Goal: Check status: Check status

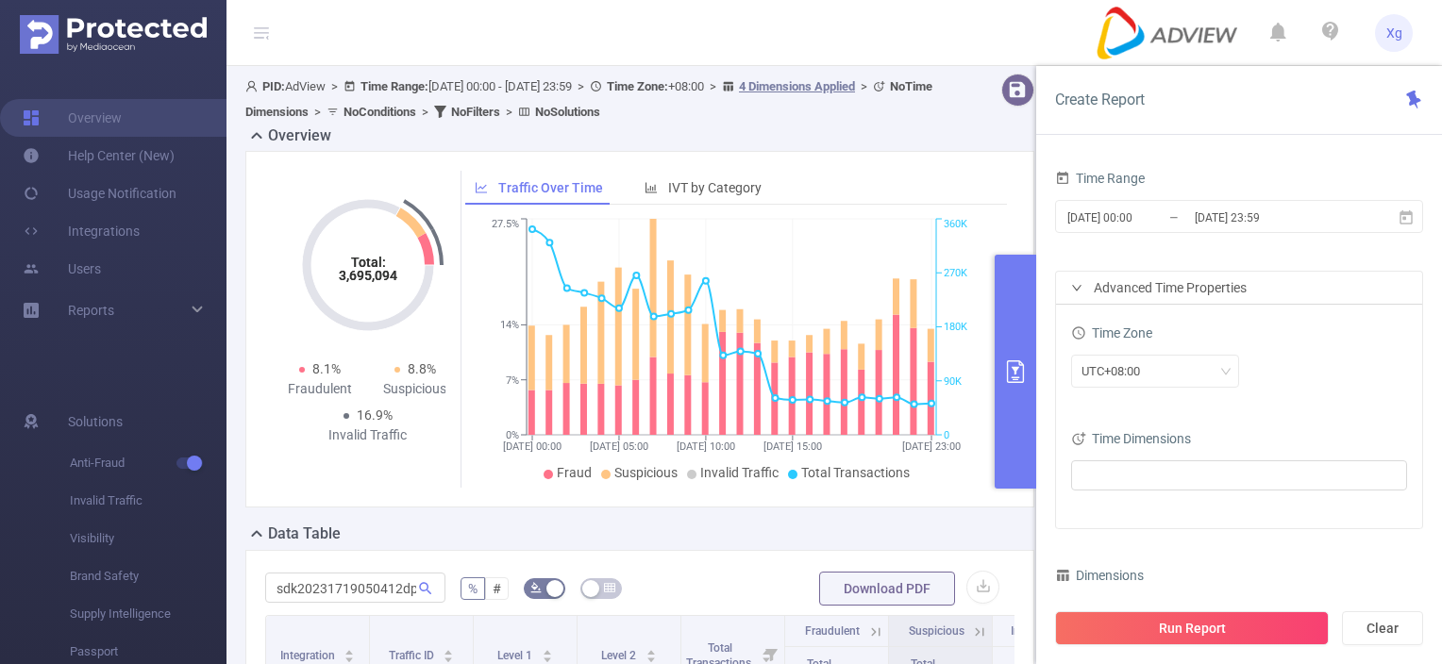
scroll to position [284, 0]
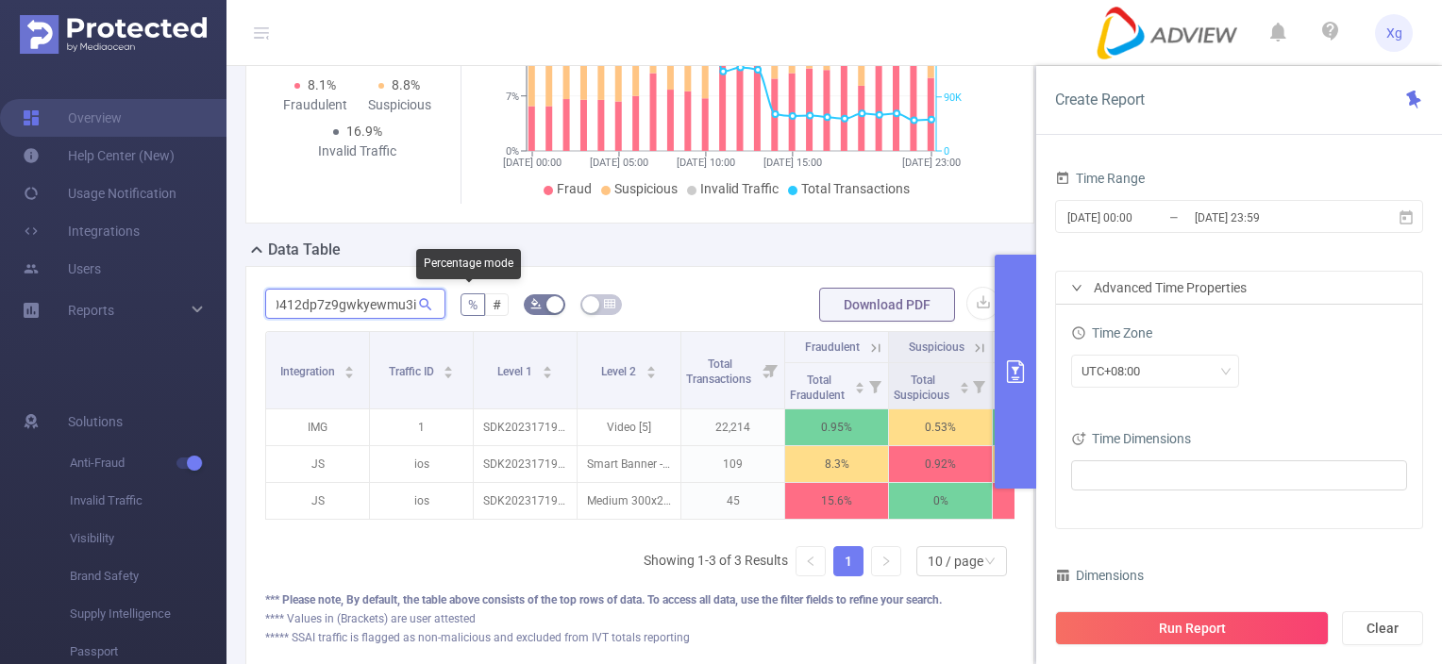
drag, startPoint x: 276, startPoint y: 306, endPoint x: 459, endPoint y: 306, distance: 183.1
click at [459, 306] on form "sdk20231719050412dp7z9gwkyewmu3i % # Download PDF" at bounding box center [639, 305] width 749 height 38
paste input "50005120303k8ffsn4em27zinp"
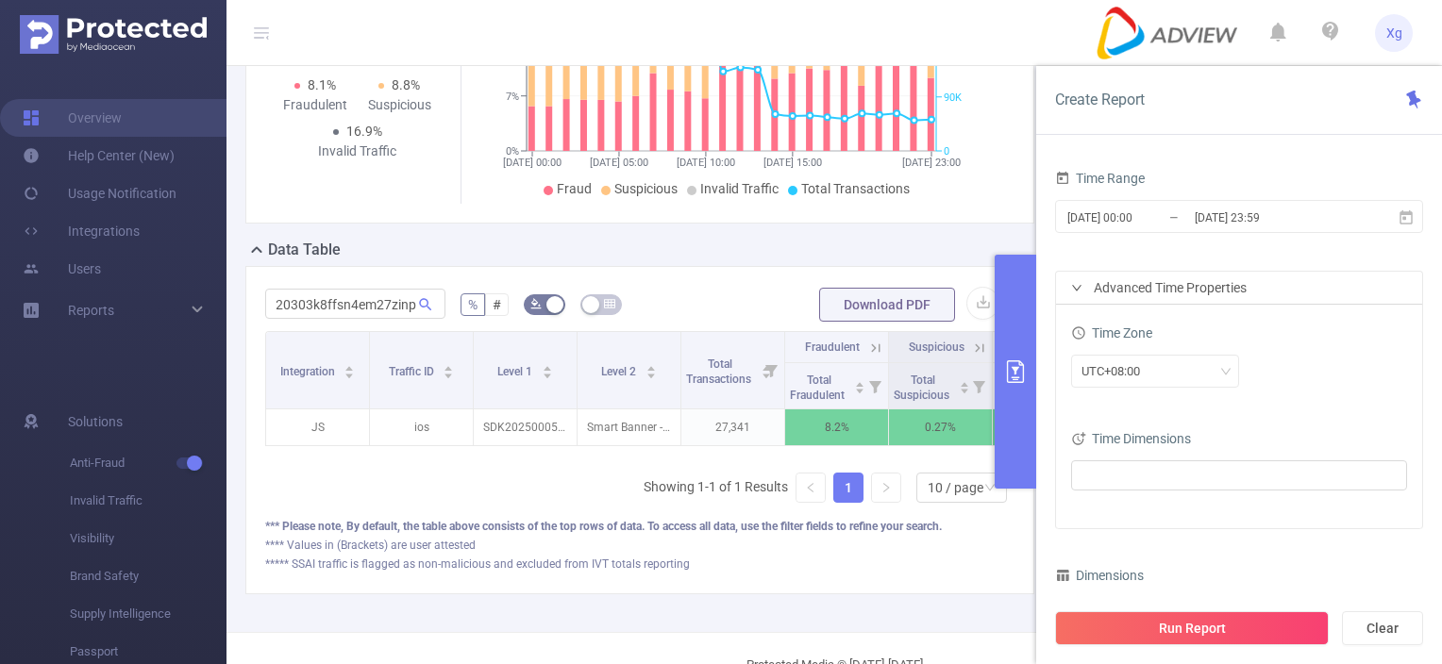
click at [634, 270] on div "sdk20250005120303k8ffsn4em27zinp % # Download PDF Integration Traffic ID Level …" at bounding box center [639, 430] width 789 height 328
click at [663, 554] on div "**** Values in (Brackets) are user attested" at bounding box center [639, 545] width 749 height 17
click at [1008, 364] on icon "primary" at bounding box center [1015, 372] width 23 height 23
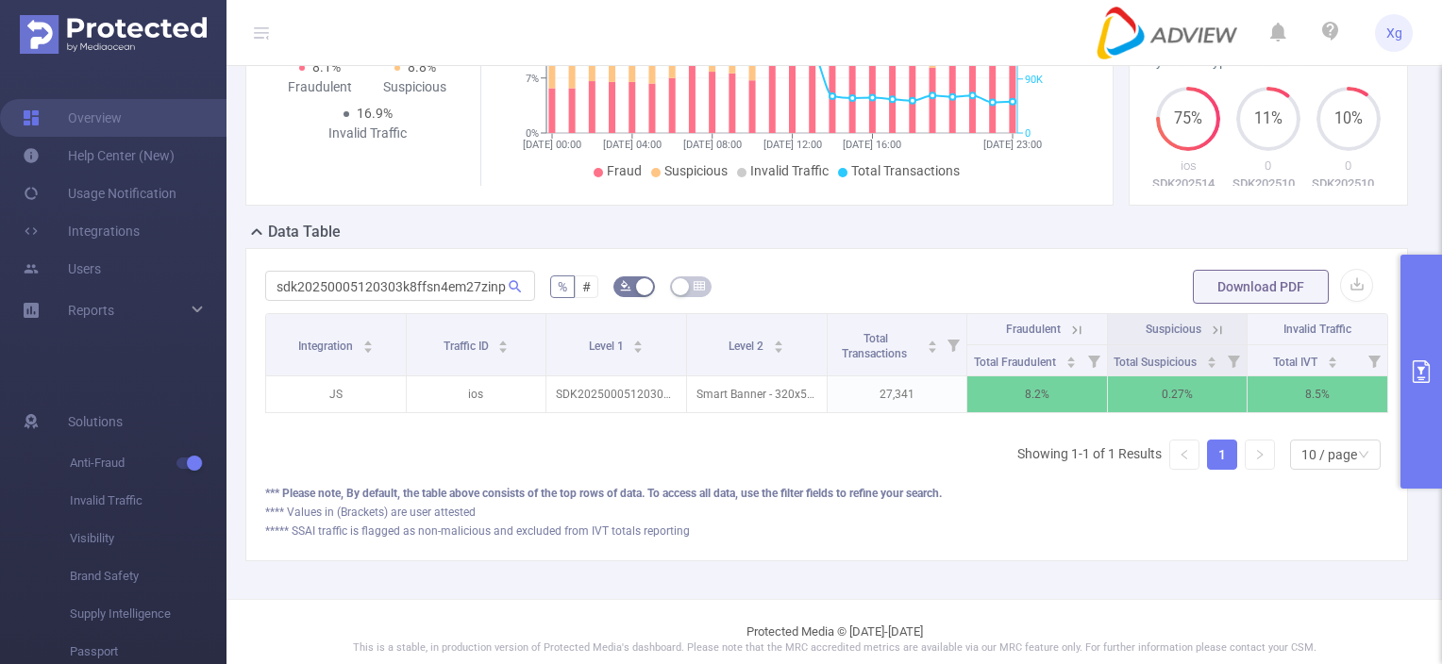
click at [978, 502] on div "*** Please note, By default, the table above consists of the top rows of data. …" at bounding box center [826, 493] width 1123 height 17
click at [1207, 244] on div "Data Table" at bounding box center [834, 234] width 1178 height 26
drag, startPoint x: 277, startPoint y: 299, endPoint x: 528, endPoint y: 317, distance: 250.8
click at [528, 302] on input "sdk20250005120303k8ffsn4em27zinp" at bounding box center [400, 287] width 270 height 30
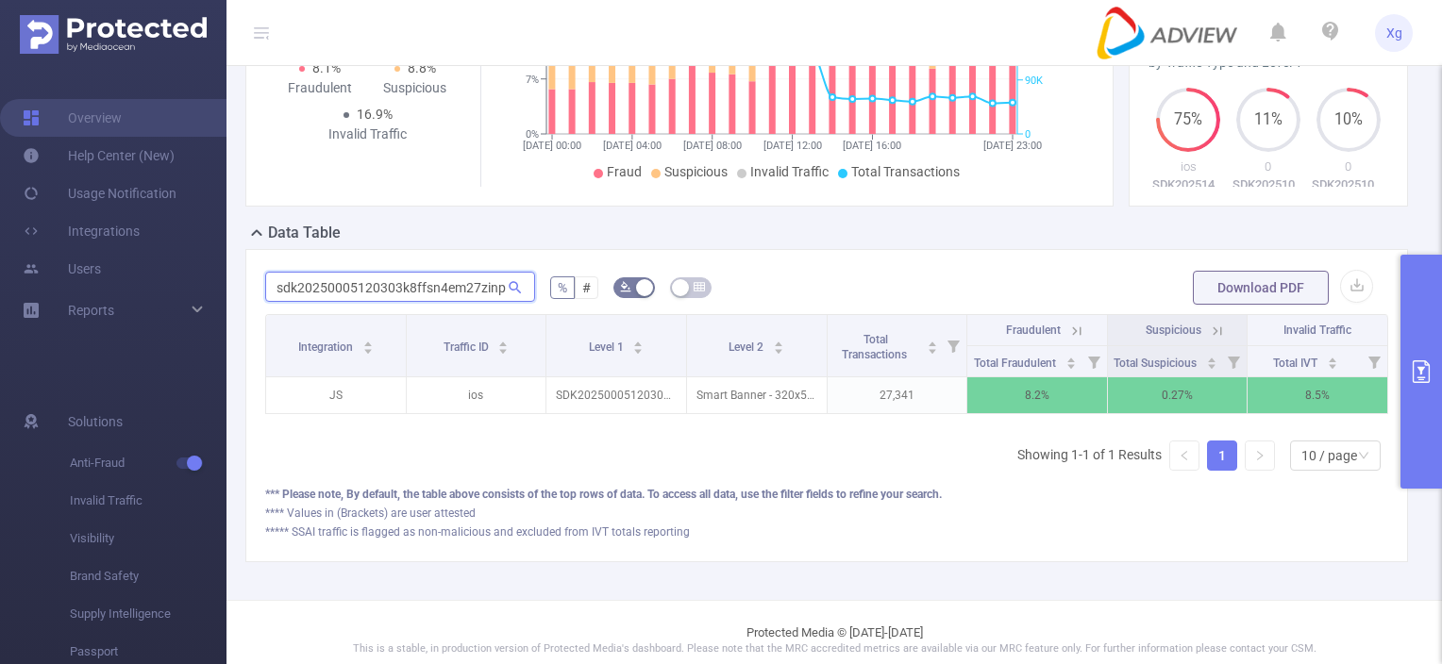
paste input "1120344uqg9inzwjejvgik"
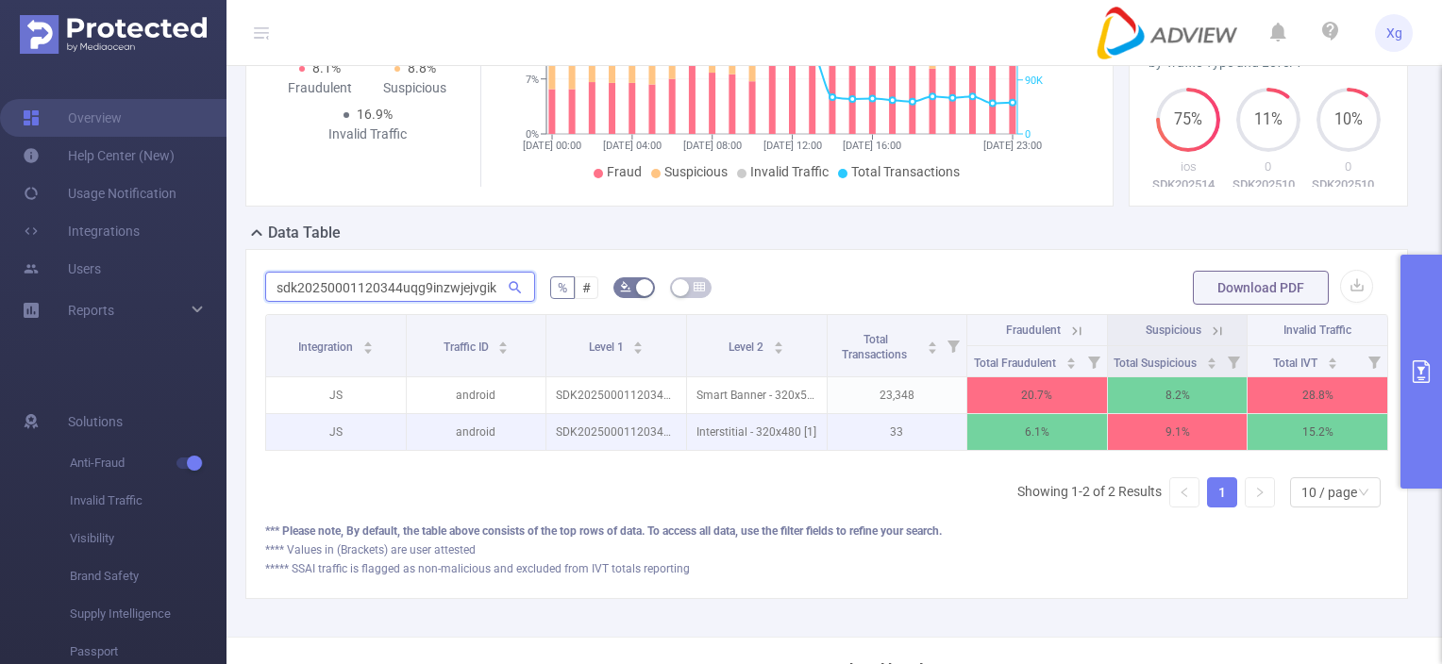
scroll to position [283, 0]
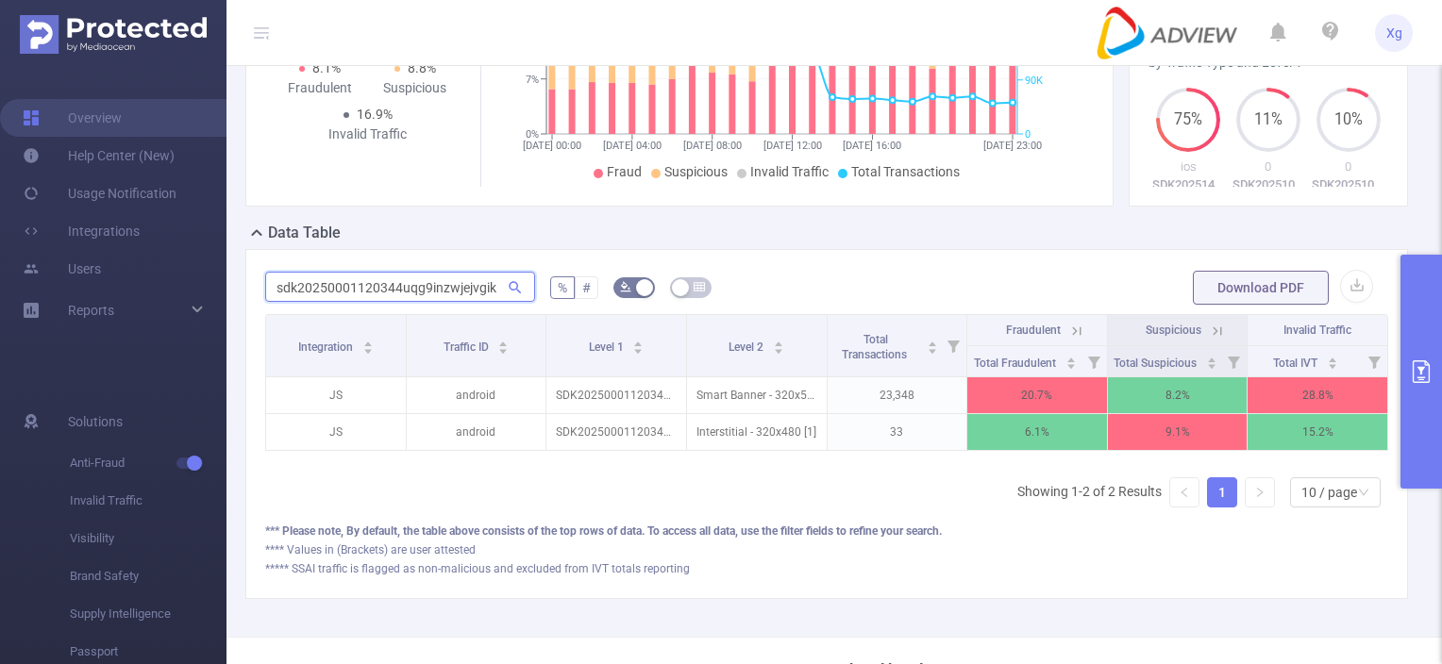
drag, startPoint x: 276, startPoint y: 310, endPoint x: 579, endPoint y: 311, distance: 303.9
click at [579, 307] on form "sdk20250001120344uqg9inzwjejvgik % # Download PDF" at bounding box center [826, 288] width 1123 height 38
paste input "1516030429mncuwvclypow8r9"
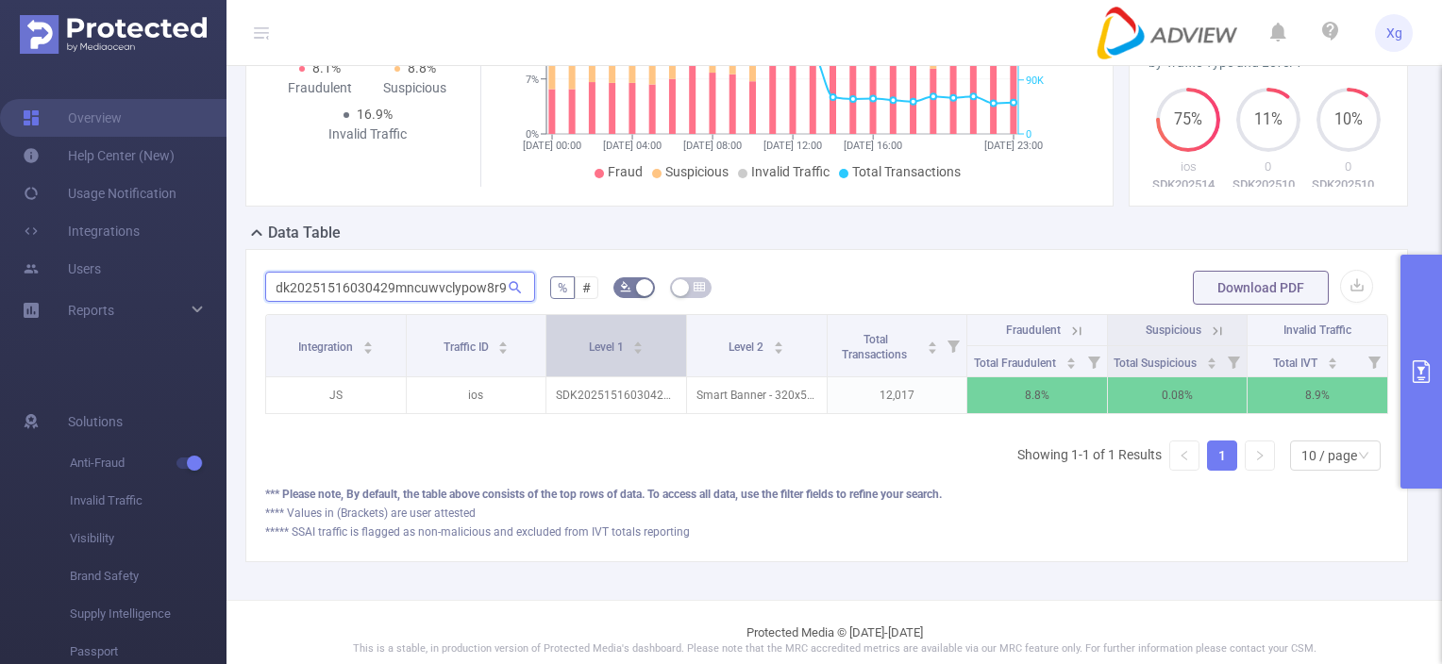
scroll to position [0, 0]
drag, startPoint x: 270, startPoint y: 303, endPoint x: 657, endPoint y: 314, distance: 387.1
click at [657, 307] on form "sdk20251516030429mncuwvclypow8r9 % # Download PDF" at bounding box center [826, 288] width 1123 height 38
paste input "0005120303k8ffsn4em27zinp"
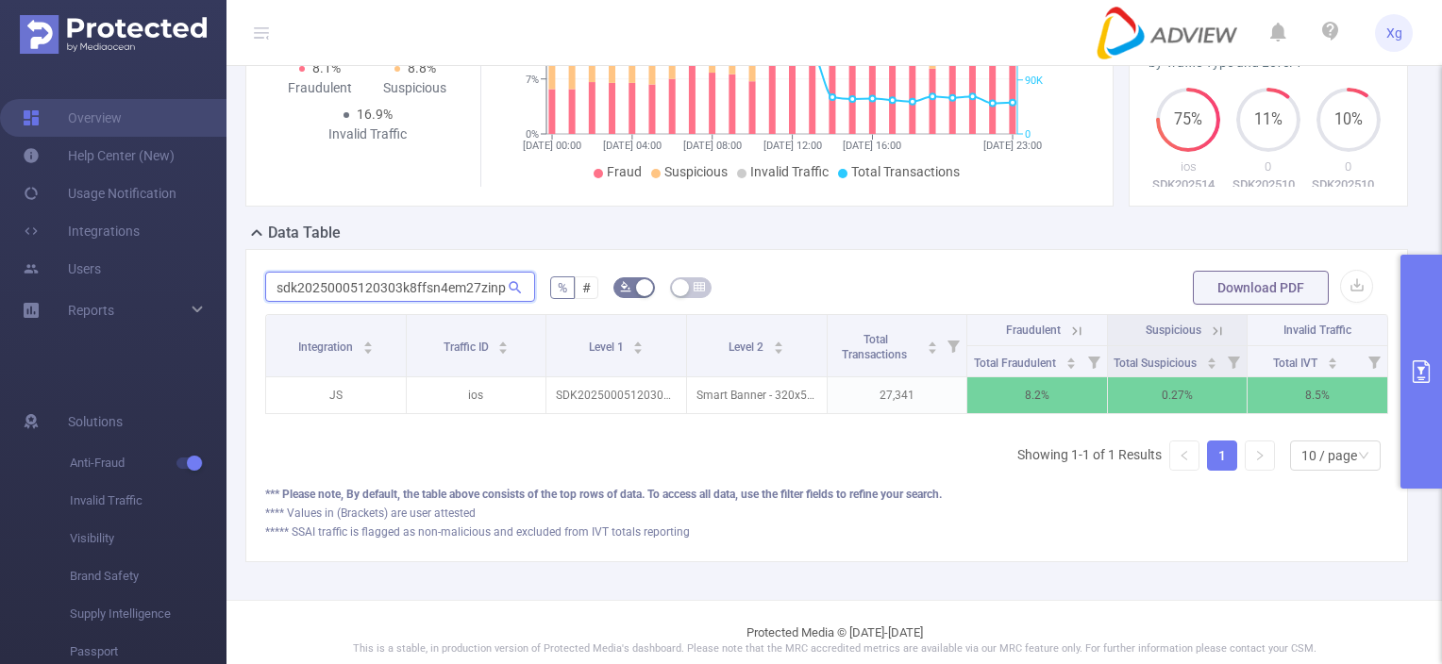
type input "sdk20250005120303k8ffsn4em27zinp"
drag, startPoint x: 273, startPoint y: 310, endPoint x: 495, endPoint y: 330, distance: 222.8
click at [561, 307] on form "sdk20250005120303k8ffsn4em27zinp % # Download PDF" at bounding box center [826, 288] width 1123 height 38
click at [1422, 348] on button "primary" at bounding box center [1422, 372] width 42 height 234
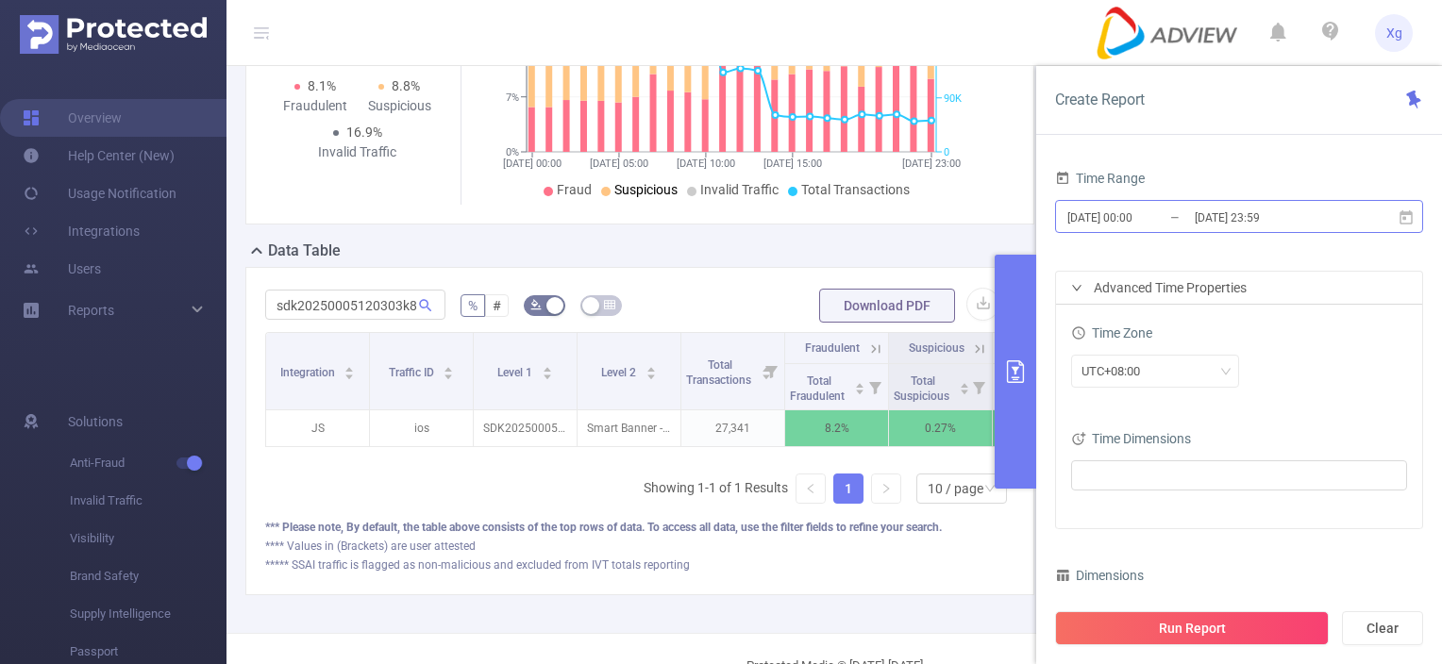
click at [1204, 216] on input "[DATE] 23:59" at bounding box center [1269, 217] width 153 height 25
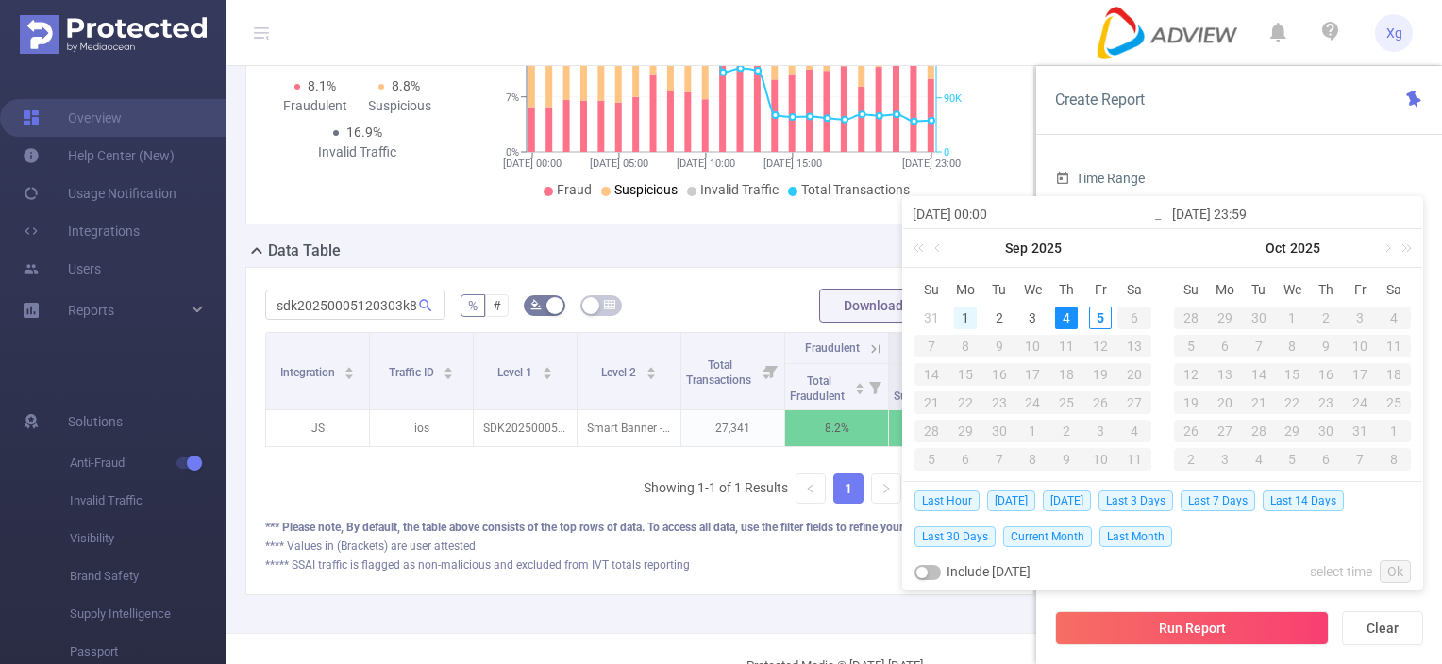
click at [968, 317] on div "1" at bounding box center [965, 318] width 23 height 23
type input "[DATE] 00:00"
type input "[DATE] 23:59"
type input "[DATE] 00:00"
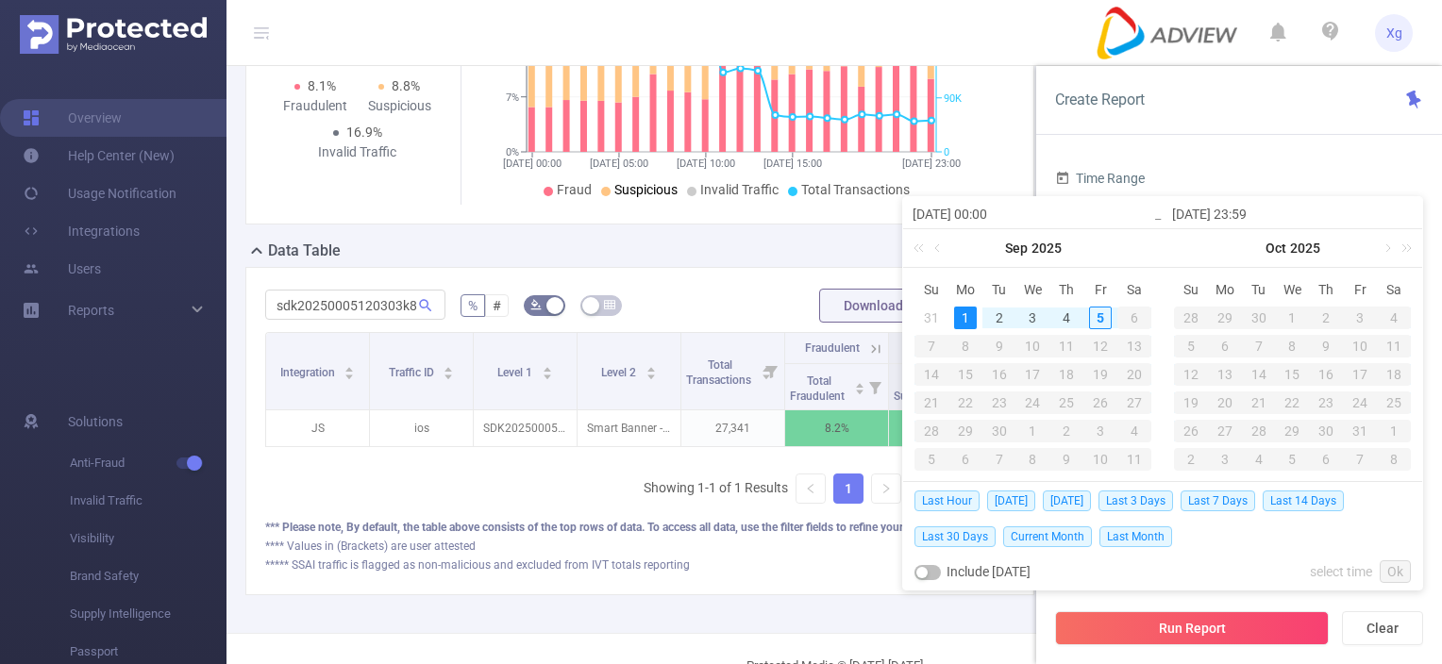
type input "[DATE] 23:59"
click at [1099, 617] on button "Run Report" at bounding box center [1192, 629] width 274 height 34
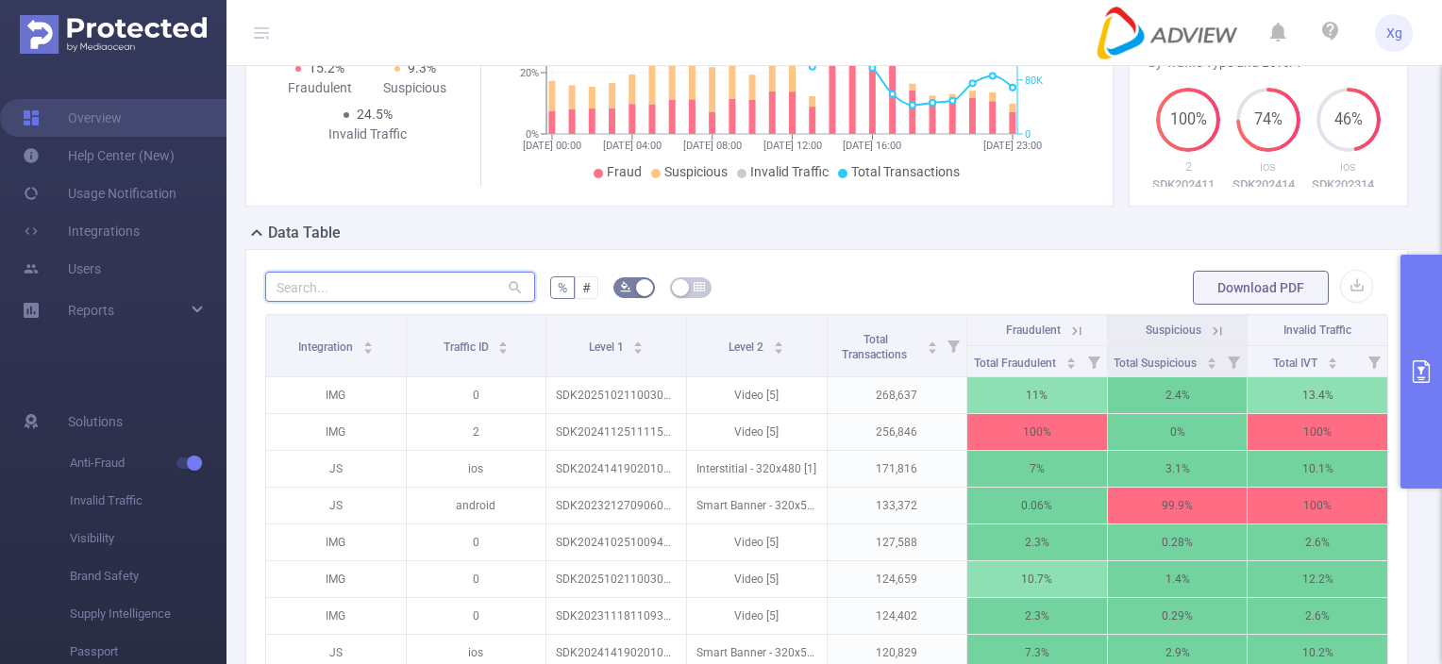
drag, startPoint x: 434, startPoint y: 298, endPoint x: 451, endPoint y: 284, distance: 22.1
click at [434, 298] on input "text" at bounding box center [400, 287] width 270 height 30
paste input "sdk20250005120303k8ffsn4em27zinp"
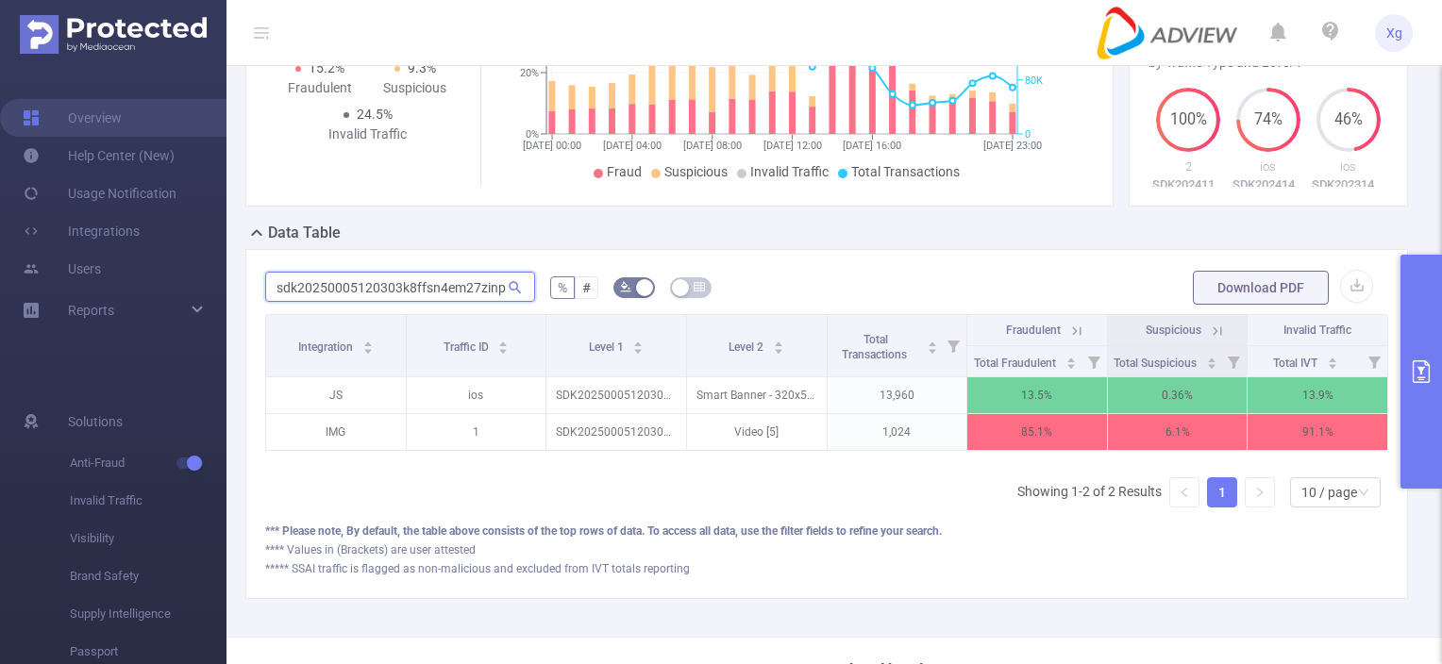
scroll to position [0, 1]
type input "sdk20250005120303k8ffsn4em27zinp"
click at [1431, 434] on button "primary" at bounding box center [1422, 372] width 42 height 234
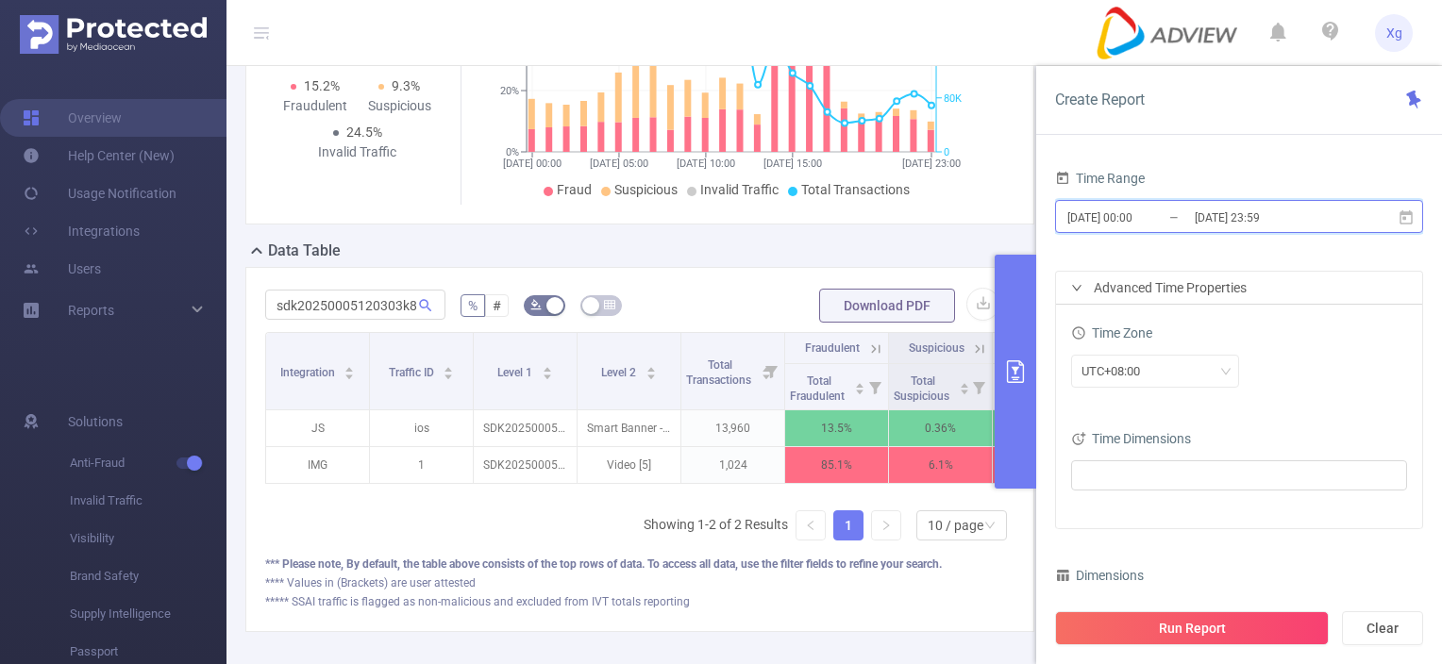
click at [1407, 206] on span "[DATE] 00:00 _ [DATE] 23:59" at bounding box center [1239, 216] width 368 height 33
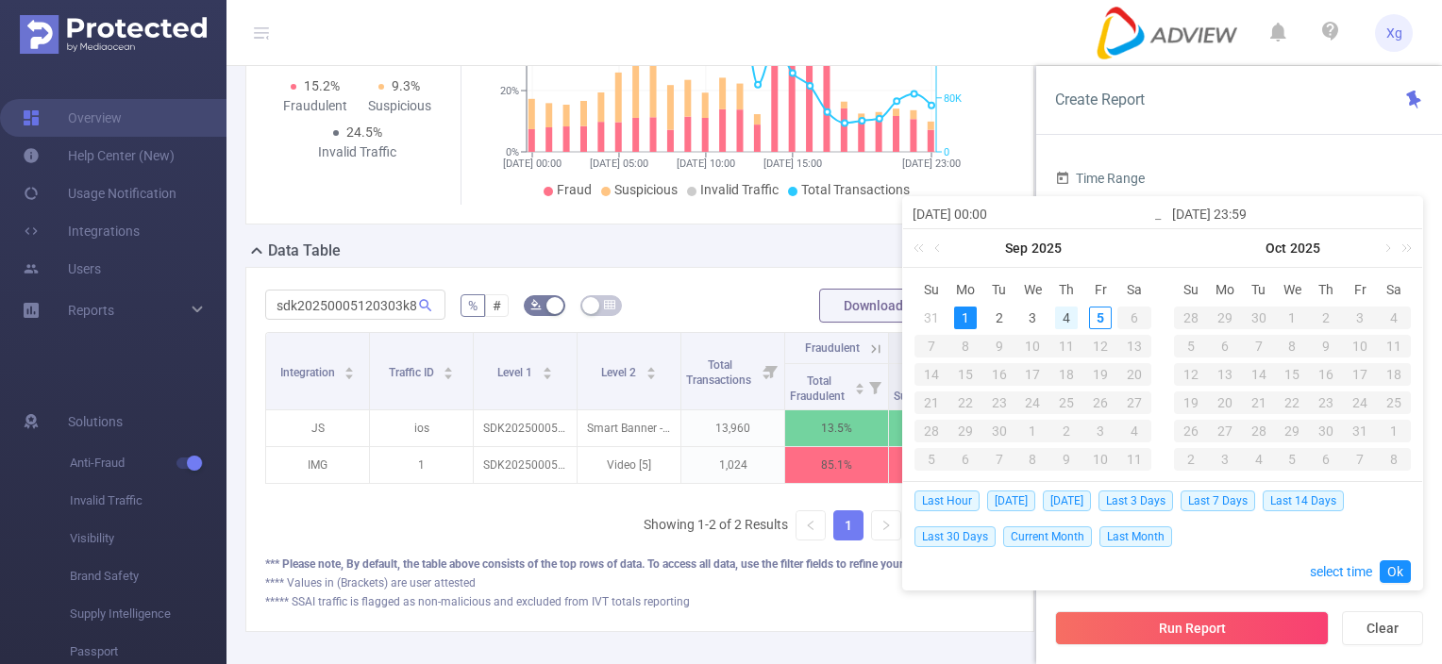
click at [1073, 308] on div "4" at bounding box center [1066, 318] width 23 height 23
click at [940, 251] on link at bounding box center [939, 248] width 17 height 38
click at [1115, 430] on td "29" at bounding box center [1100, 431] width 34 height 28
type input "[DATE] 00:00"
type input "[DATE] 23:59"
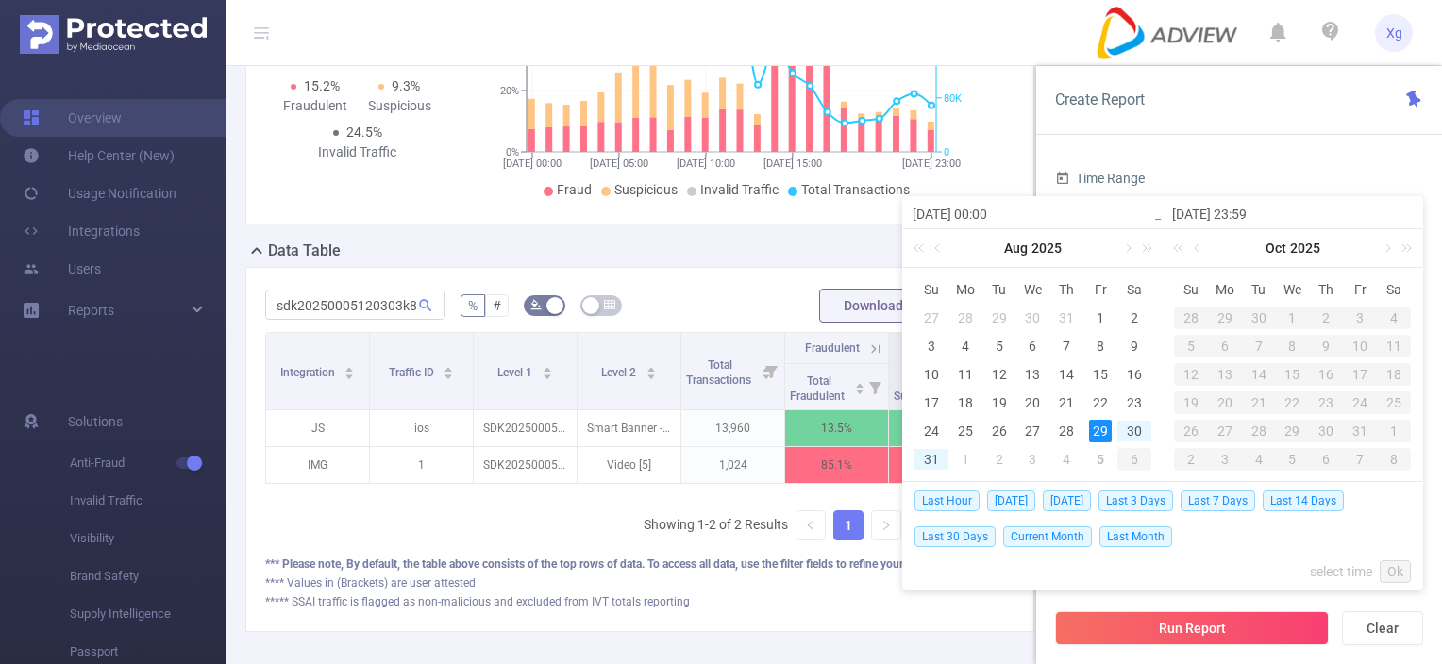
type input "[DATE] 00:00"
type input "[DATE] 23:59"
click at [1399, 571] on link "Ok" at bounding box center [1395, 572] width 31 height 23
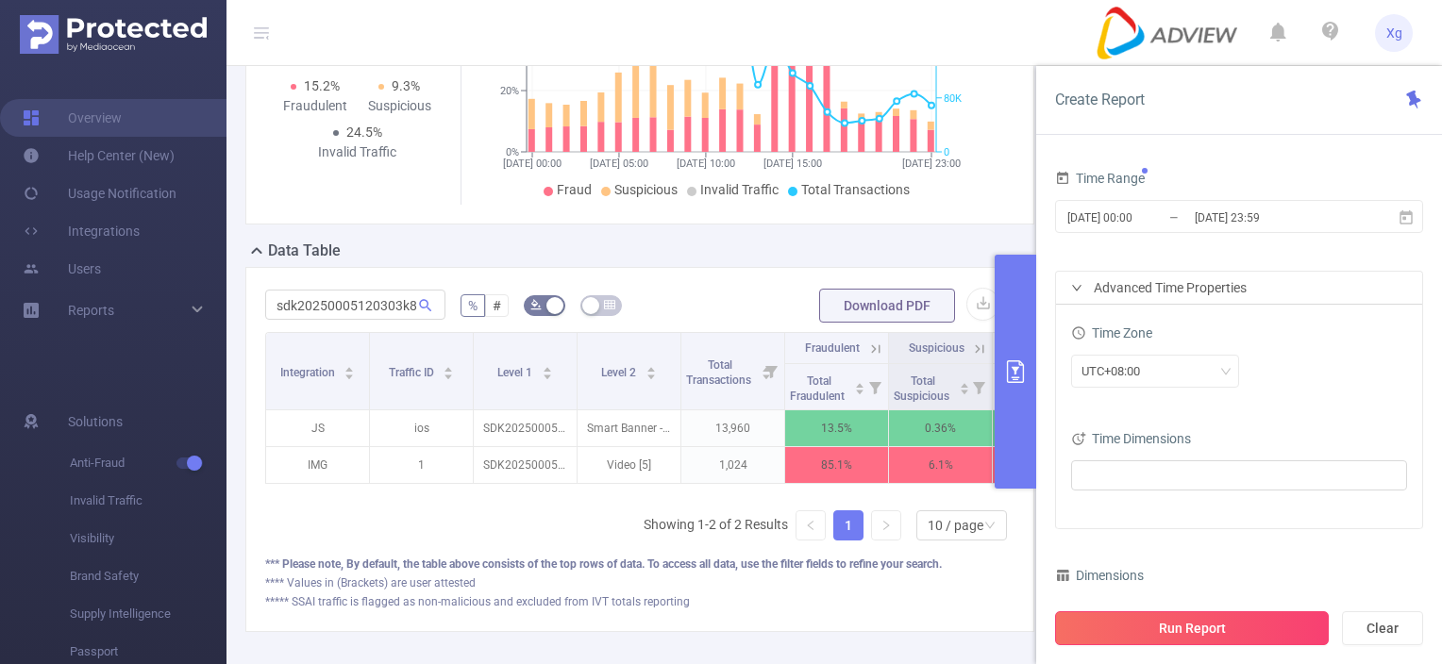
click at [1219, 624] on button "Run Report" at bounding box center [1192, 629] width 274 height 34
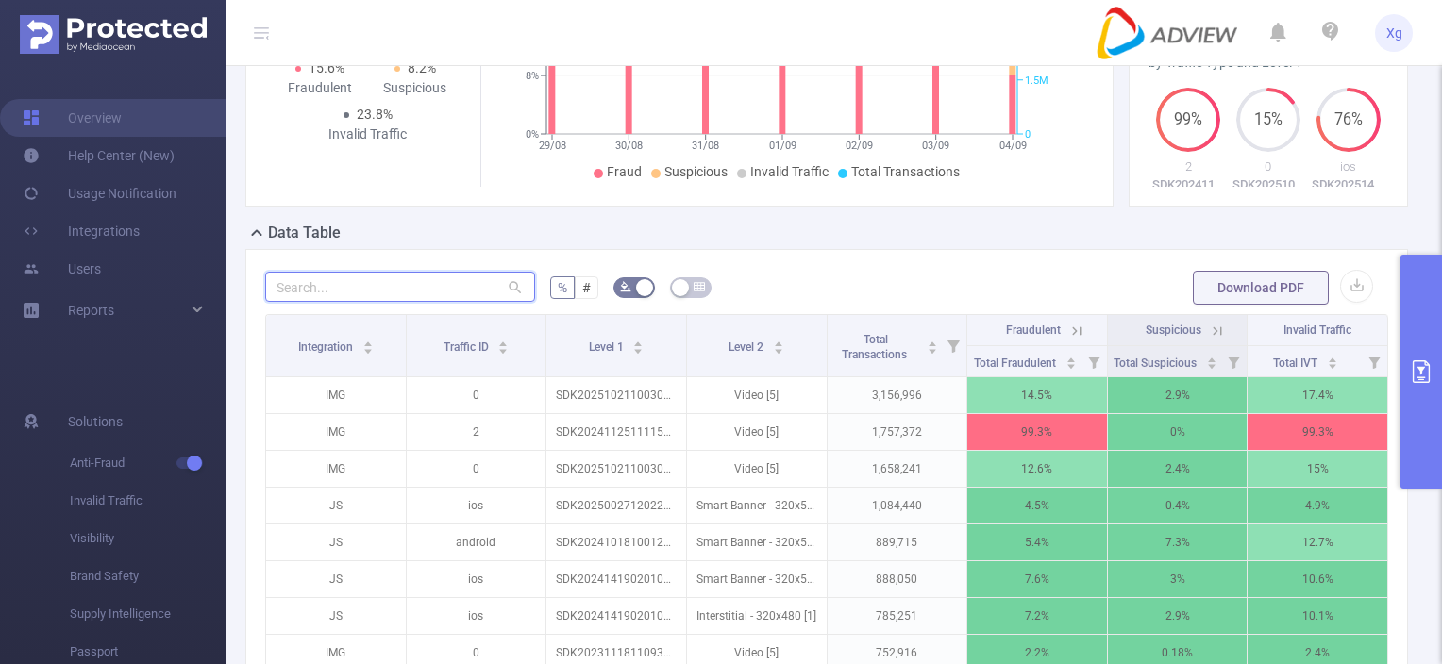
click at [385, 302] on input "text" at bounding box center [400, 287] width 270 height 30
paste input "sdk20250005120303k8ffsn4em27zinp"
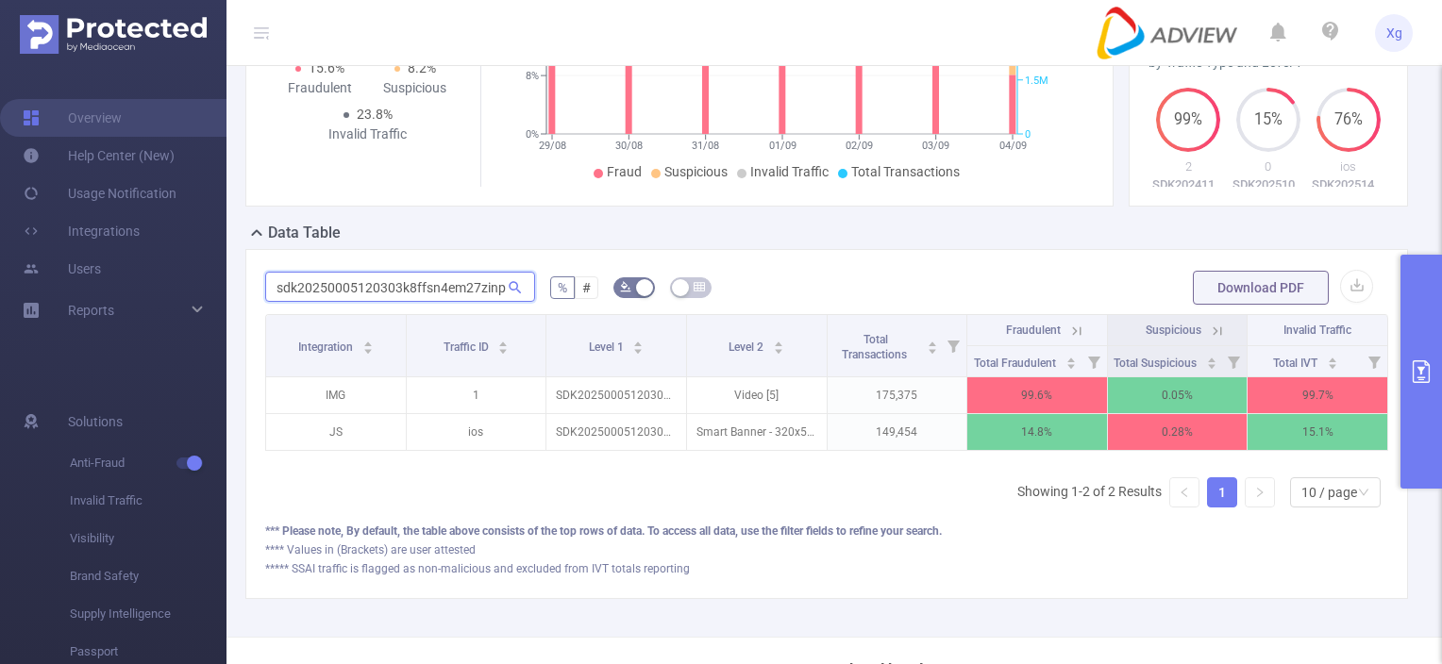
scroll to position [0, 1]
type input "sdk20250005120303k8ffsn4em27zinp"
